Goal: Transaction & Acquisition: Purchase product/service

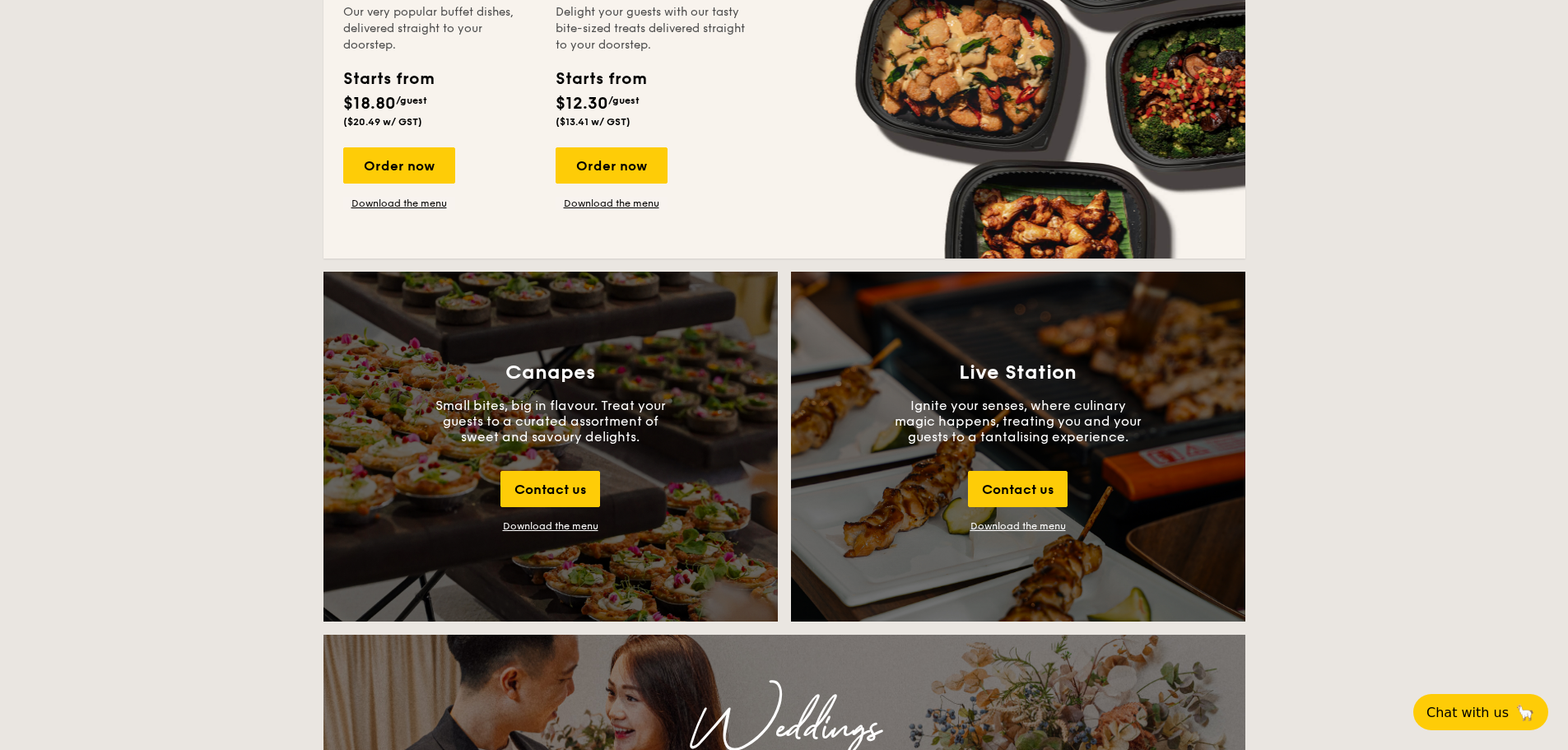
scroll to position [2140, 0]
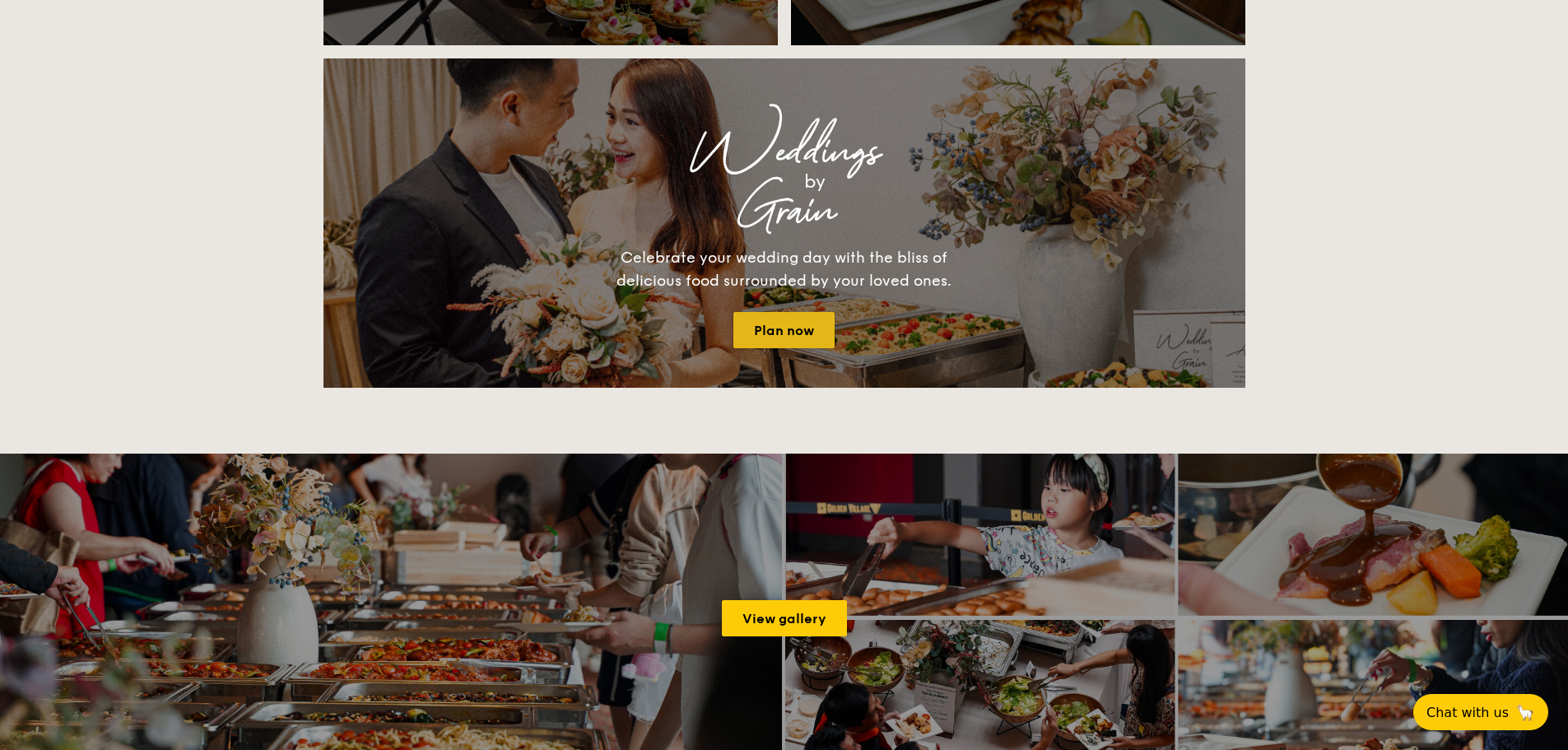
click at [806, 322] on link "Plan now" at bounding box center [784, 330] width 101 height 36
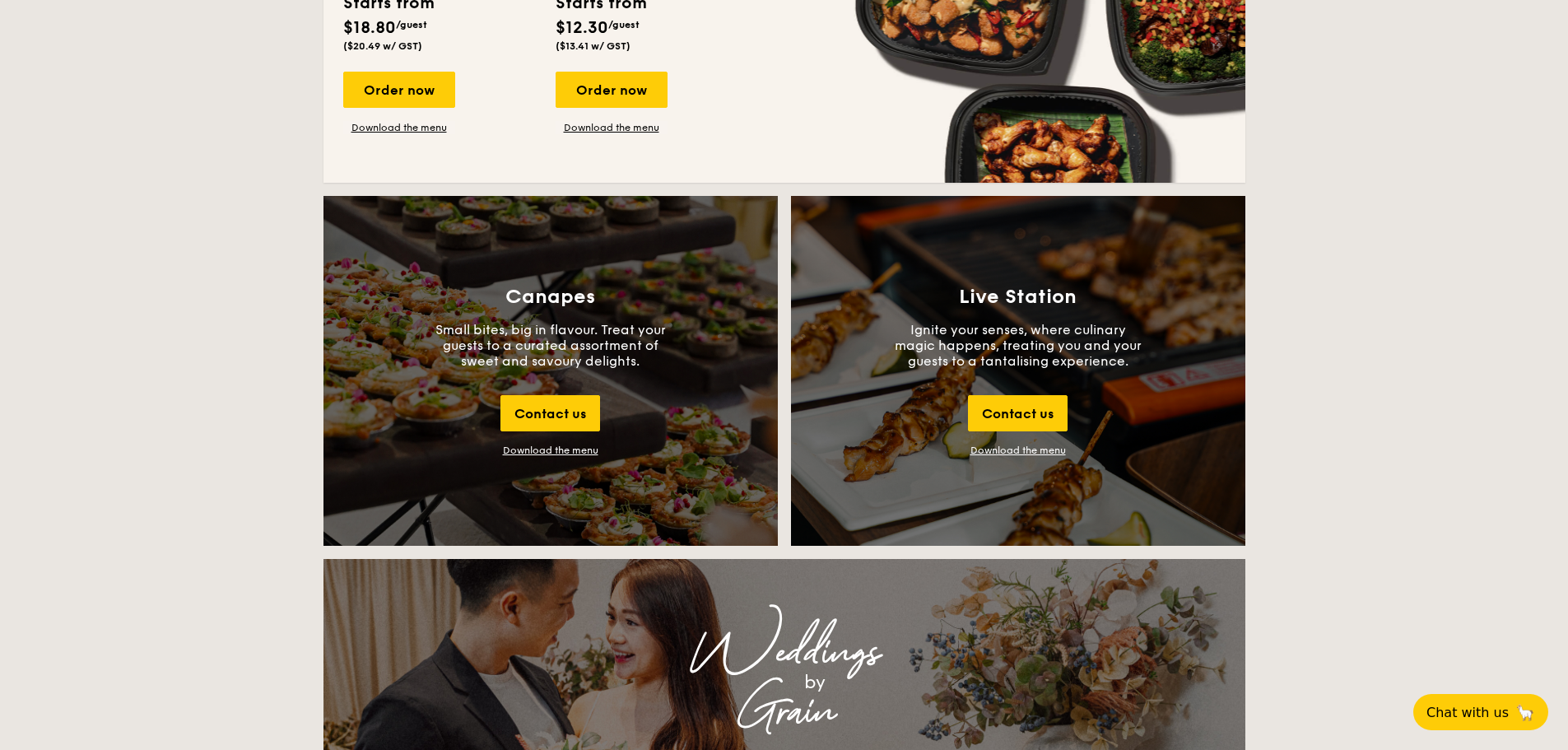
scroll to position [1647, 0]
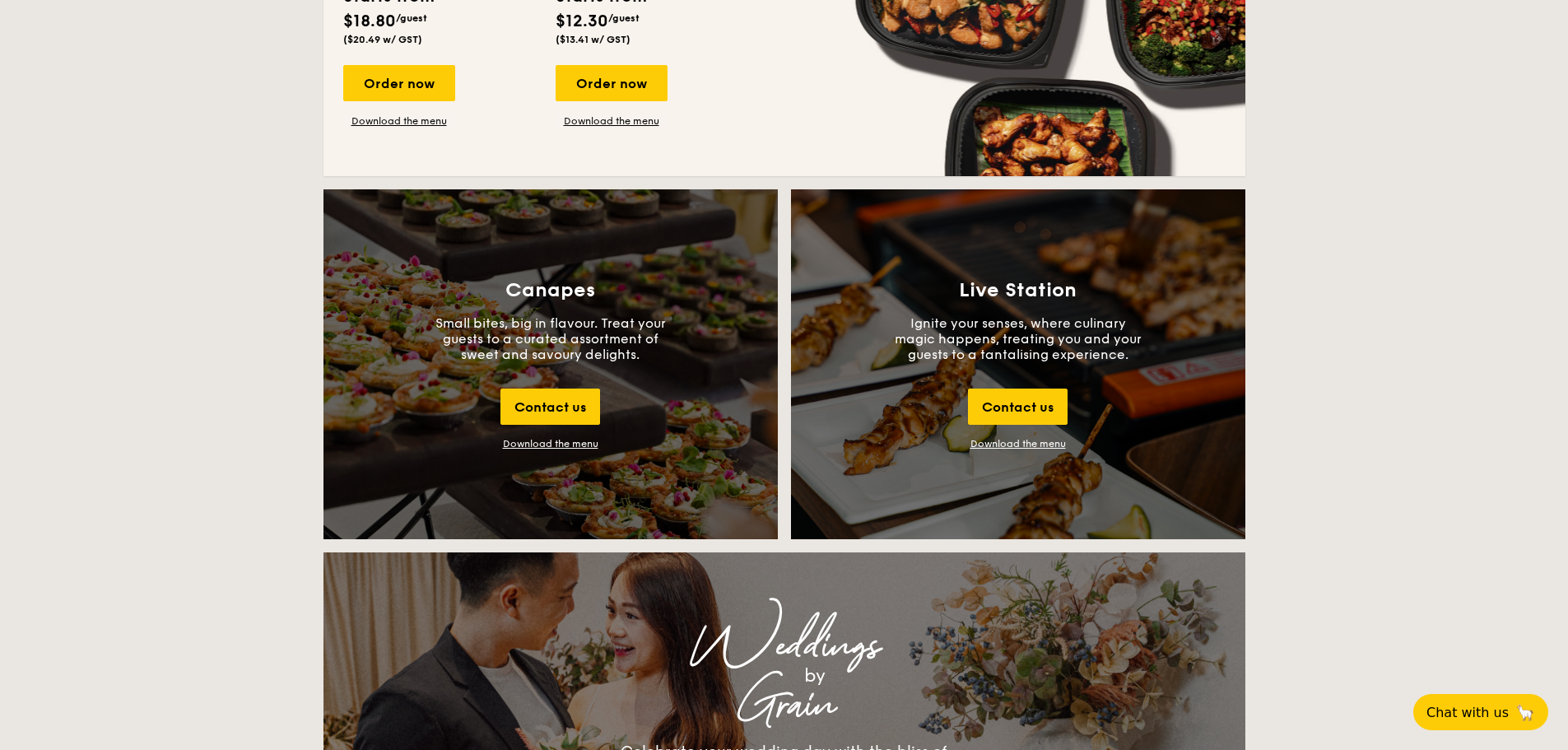
click at [1050, 445] on link "Download the menu" at bounding box center [1018, 444] width 95 height 11
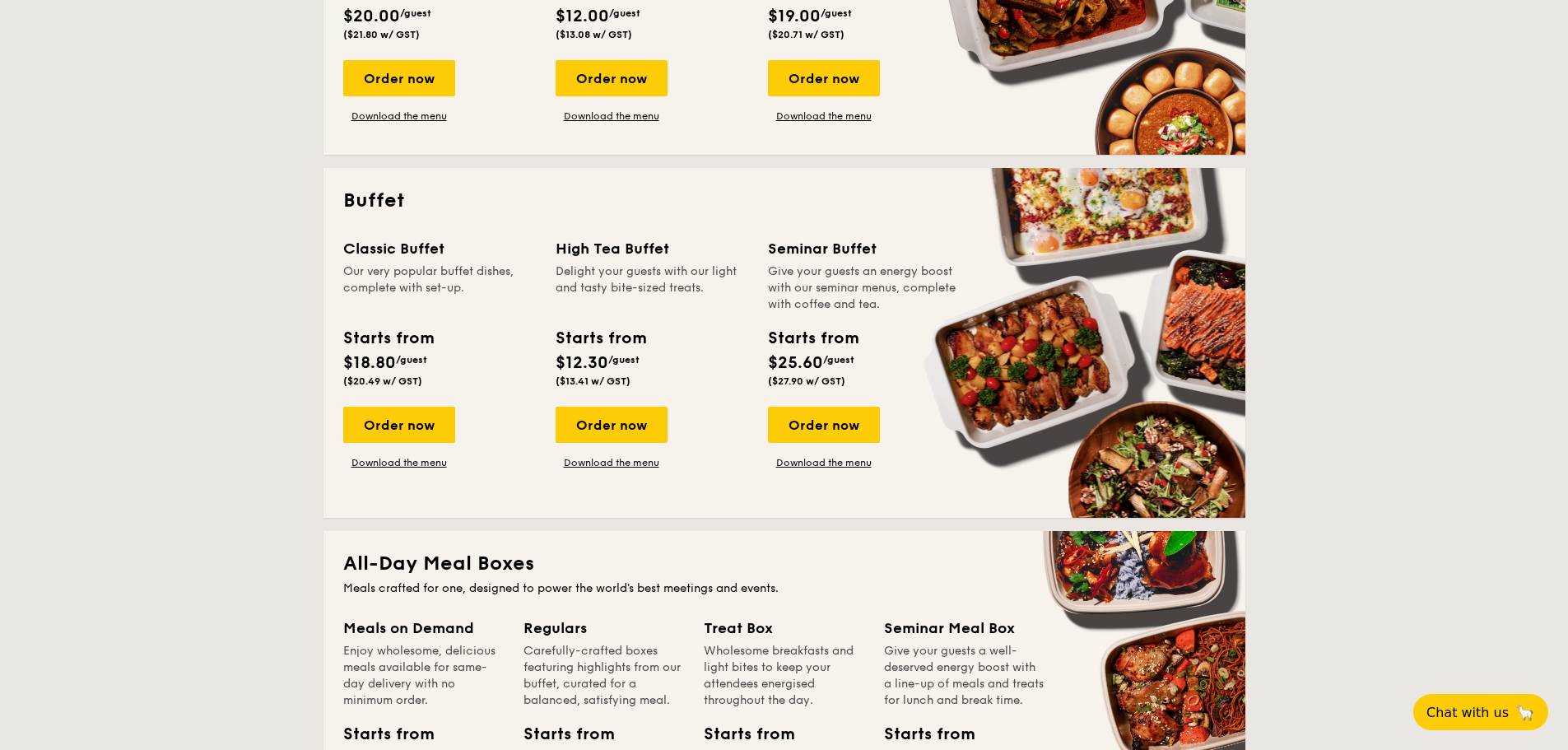
scroll to position [577, 0]
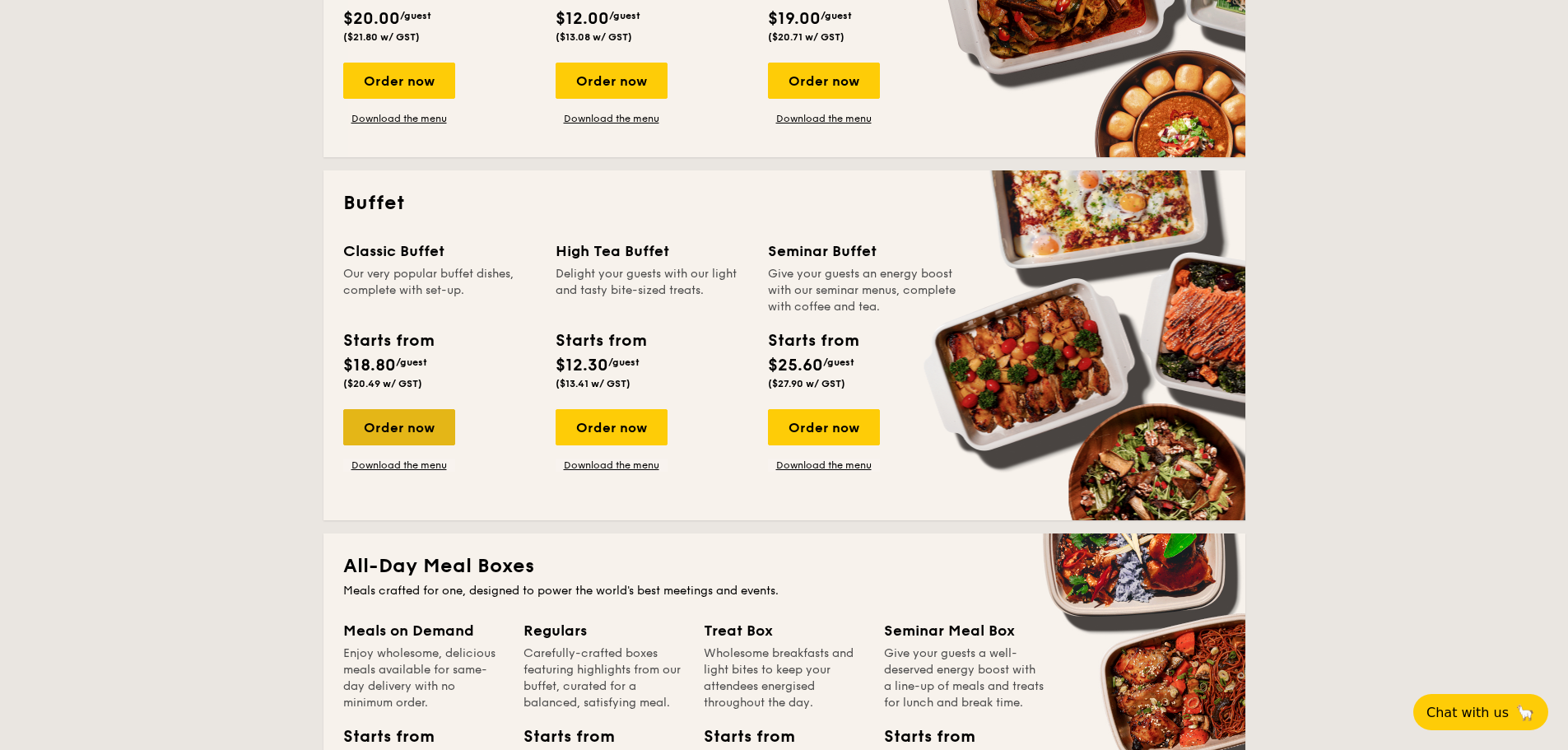
click at [420, 422] on div "Order now" at bounding box center [398, 427] width 112 height 36
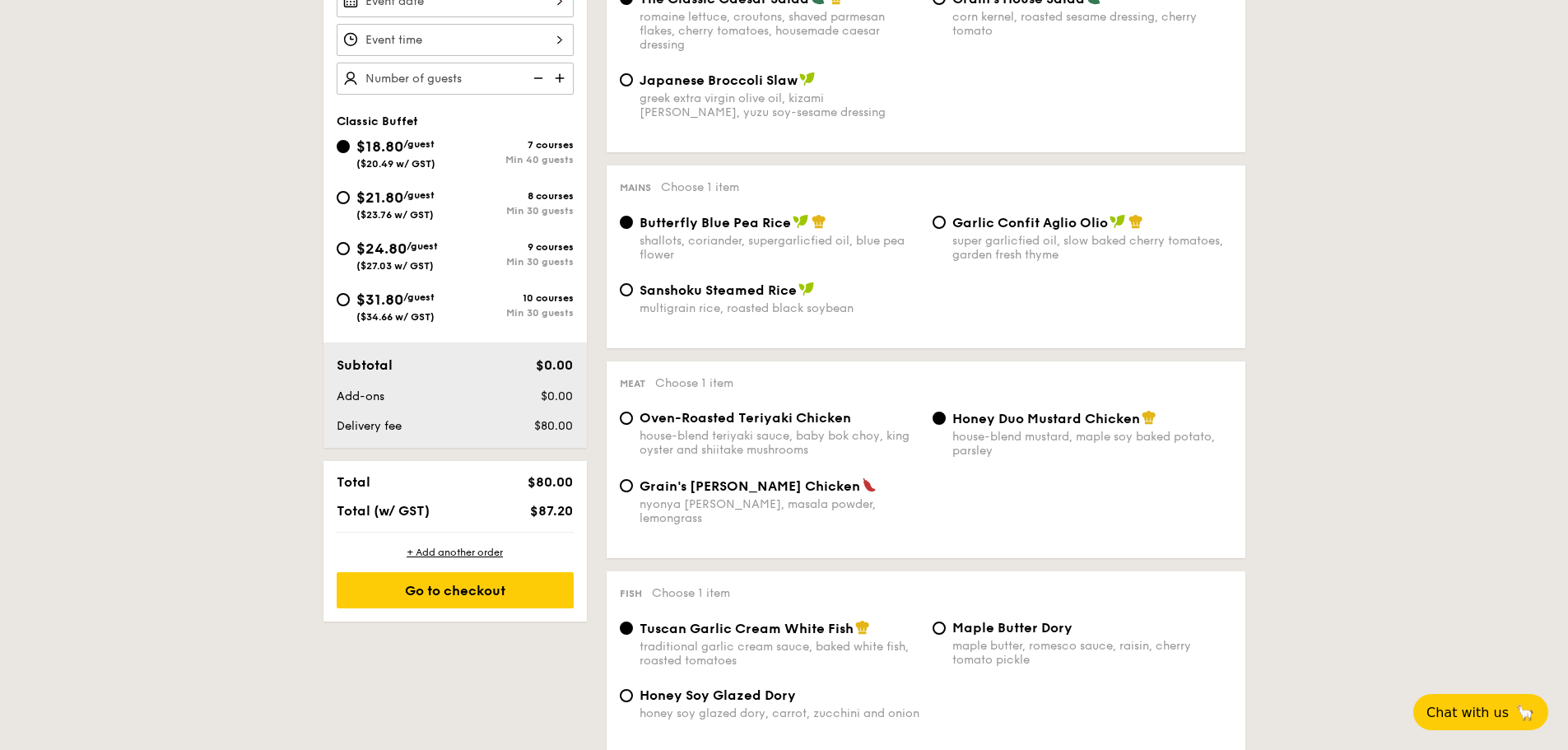
scroll to position [494, 0]
